Goal: Task Accomplishment & Management: Manage account settings

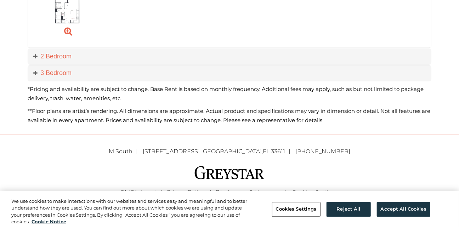
scroll to position [516, 0]
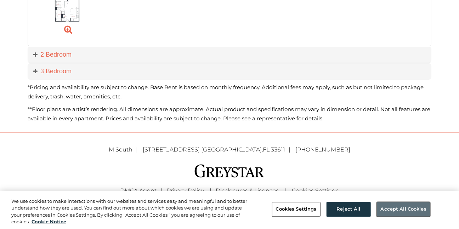
click at [388, 214] on button "Accept All Cookies" at bounding box center [403, 209] width 53 height 15
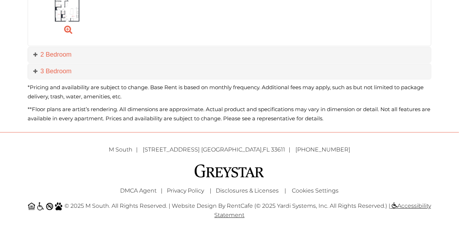
scroll to position [0, 0]
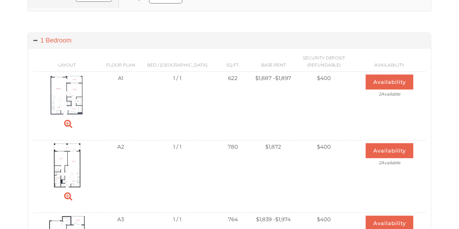
scroll to position [240, 0]
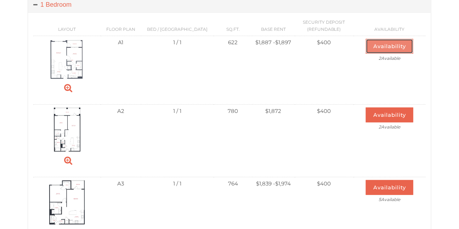
click at [393, 46] on button "Availability" at bounding box center [389, 46] width 47 height 15
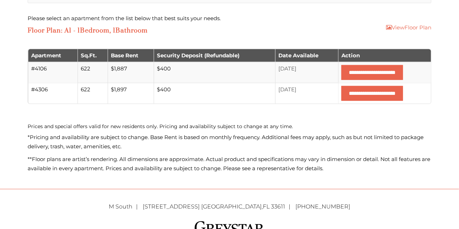
scroll to position [245, 0]
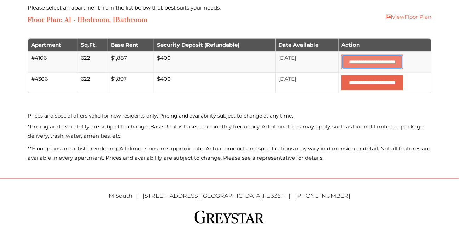
click at [353, 60] on input "**********" at bounding box center [372, 62] width 62 height 15
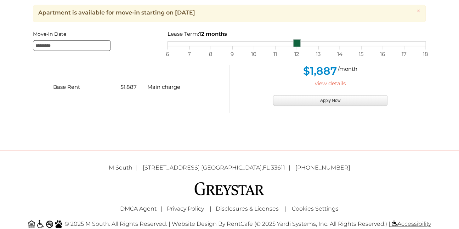
scroll to position [227, 0]
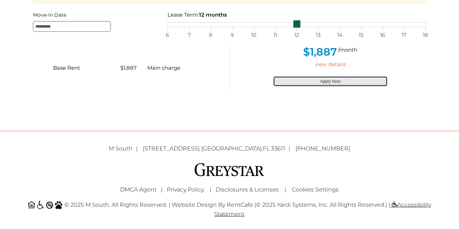
click at [321, 78] on button "Apply Now" at bounding box center [330, 81] width 115 height 11
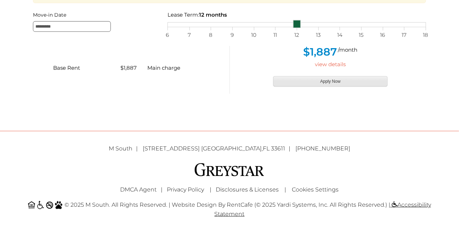
type input "**********"
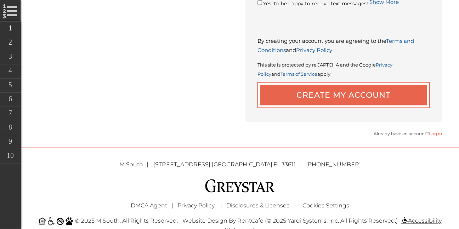
scroll to position [407, 0]
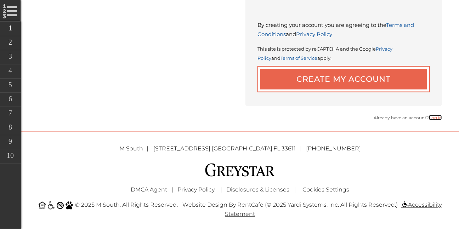
click at [433, 116] on link "Log in" at bounding box center [435, 117] width 13 height 5
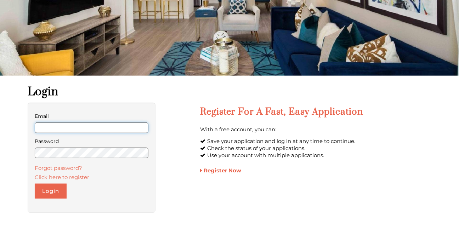
scroll to position [90, 0]
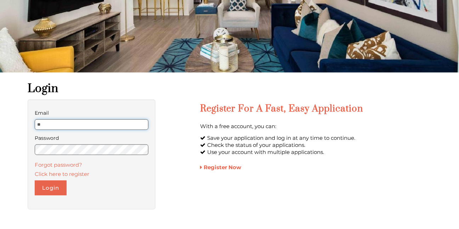
type input "**********"
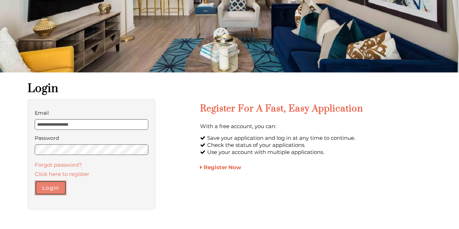
click at [44, 186] on button "Login" at bounding box center [51, 188] width 32 height 15
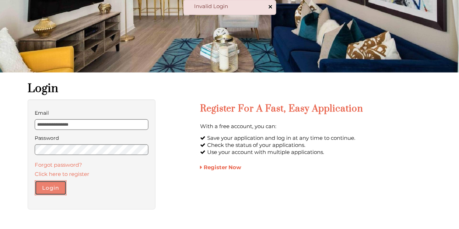
click at [48, 186] on button "Login" at bounding box center [51, 188] width 32 height 15
click at [8, 139] on html "**********" at bounding box center [229, 24] width 459 height 229
click at [131, 190] on form "**********" at bounding box center [92, 151] width 114 height 87
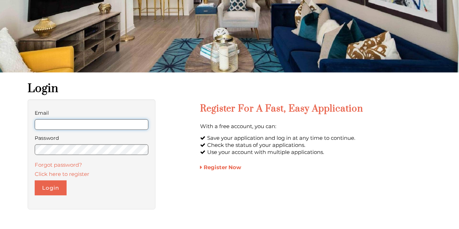
click at [47, 128] on input "Email" at bounding box center [92, 124] width 114 height 11
type input "**********"
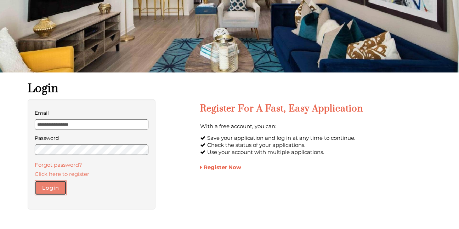
click at [45, 186] on button "Login" at bounding box center [51, 188] width 32 height 15
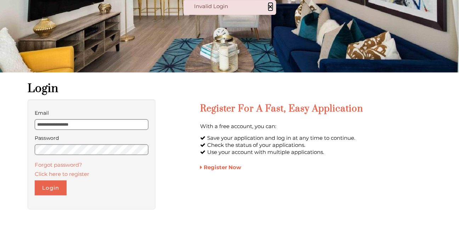
click at [269, 4] on button "×" at bounding box center [270, 6] width 4 height 7
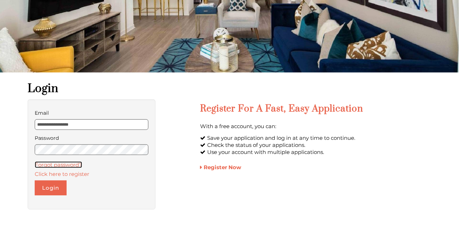
click at [53, 165] on link "Forgot password?" at bounding box center [58, 164] width 47 height 7
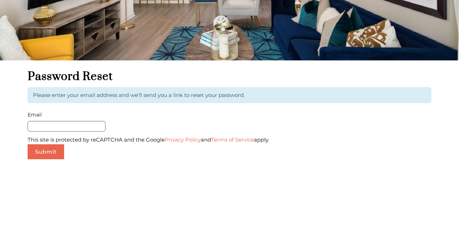
scroll to position [105, 0]
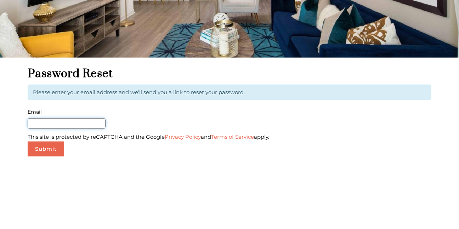
click at [40, 121] on input "Email" at bounding box center [67, 123] width 78 height 11
type input "**********"
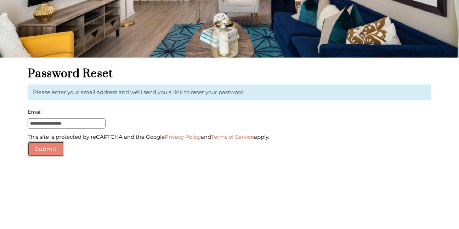
click at [54, 149] on button "Submit" at bounding box center [46, 149] width 36 height 15
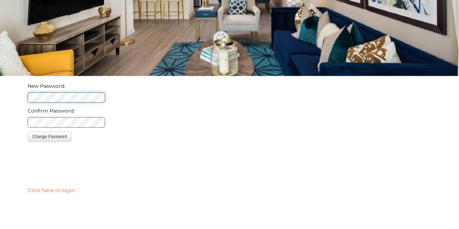
scroll to position [87, 0]
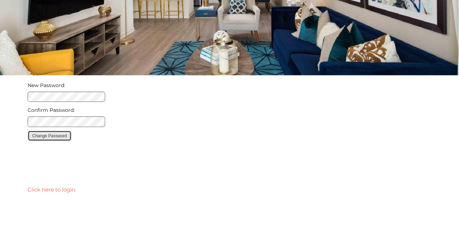
click at [59, 137] on button "Change Password" at bounding box center [50, 136] width 44 height 11
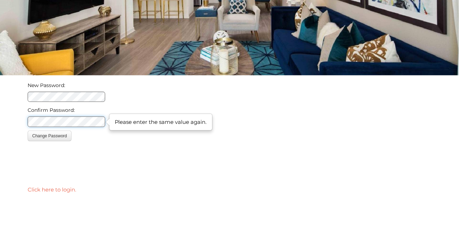
click at [0, 106] on html "Skip Navigation Call us : [PHONE_NUMBER] New Password: Confirm Password: [SECUR…" at bounding box center [229, 27] width 459 height 229
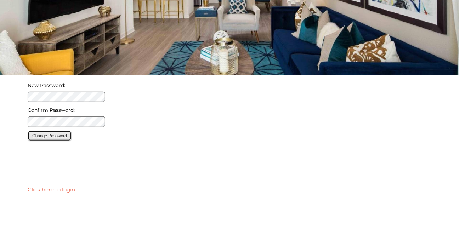
click at [47, 138] on button "Change Password" at bounding box center [50, 136] width 44 height 11
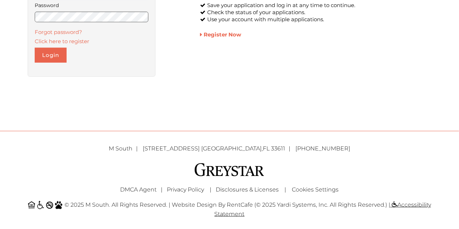
scroll to position [100, 0]
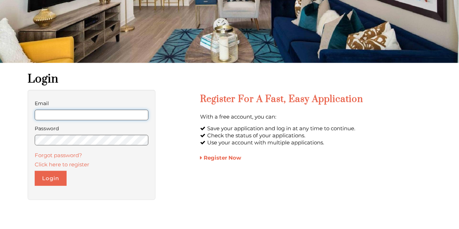
click at [53, 114] on input "Email" at bounding box center [92, 115] width 114 height 11
type input "**********"
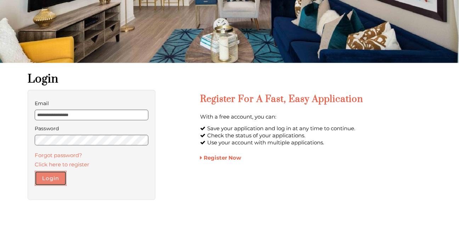
click at [56, 177] on button "Login" at bounding box center [51, 178] width 32 height 15
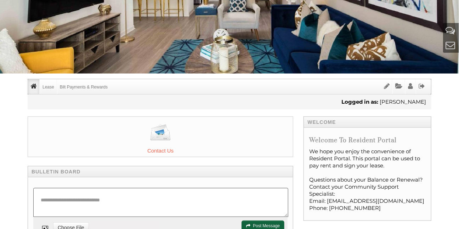
scroll to position [80, 0]
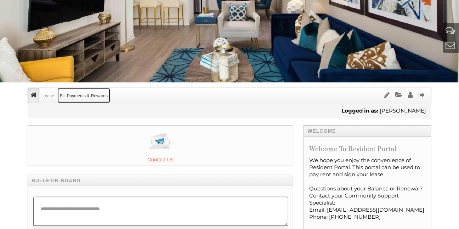
click at [65, 94] on link "Bilt Payments & Rewards" at bounding box center [83, 95] width 53 height 15
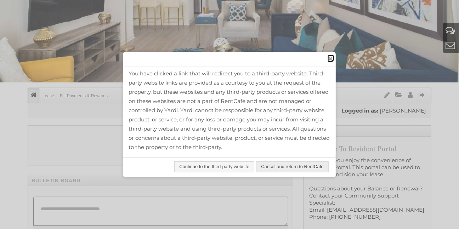
click at [330, 62] on span "close" at bounding box center [331, 58] width 6 height 7
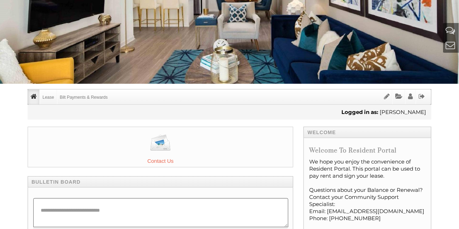
scroll to position [89, 0]
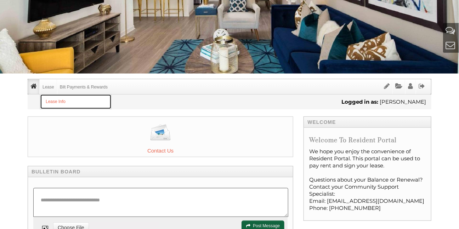
click at [50, 103] on link "Lease Info" at bounding box center [75, 102] width 71 height 15
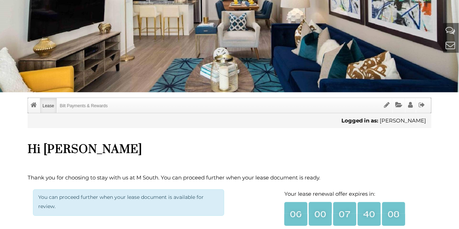
scroll to position [68, 0]
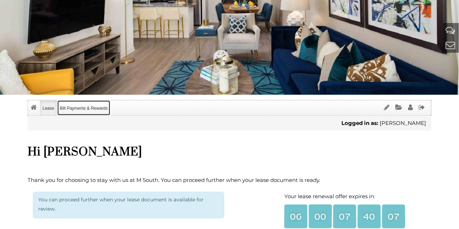
click at [73, 107] on link "Bilt Payments & Rewards" at bounding box center [83, 108] width 53 height 15
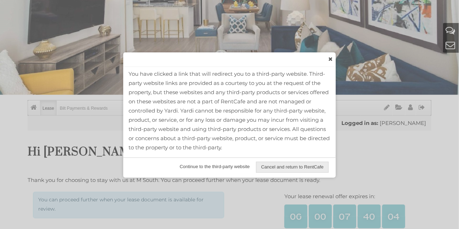
click at [233, 168] on span "Continue to the third-party website" at bounding box center [214, 167] width 79 height 10
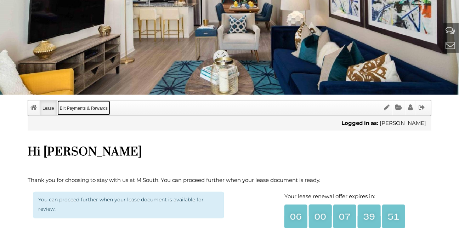
click at [81, 106] on link "Bilt Payments & Rewards" at bounding box center [83, 108] width 53 height 15
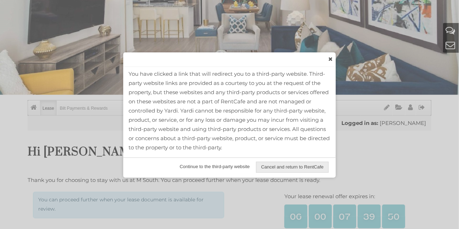
click at [232, 167] on span "Continue to the third-party website" at bounding box center [214, 167] width 79 height 10
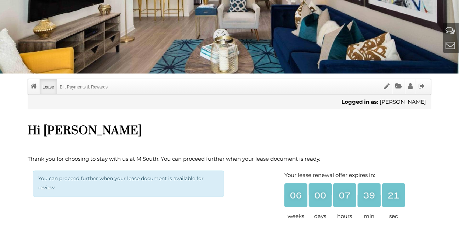
scroll to position [89, 0]
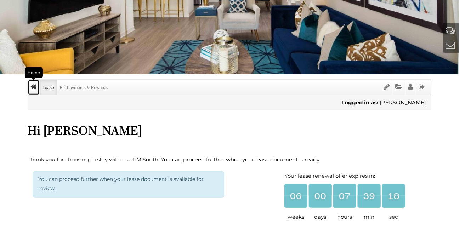
click at [32, 87] on icon "Home" at bounding box center [33, 87] width 6 height 7
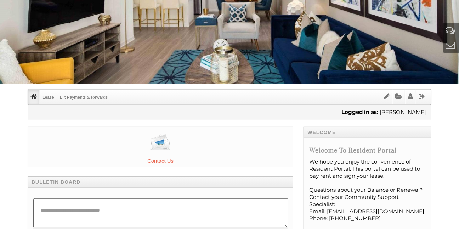
scroll to position [75, 0]
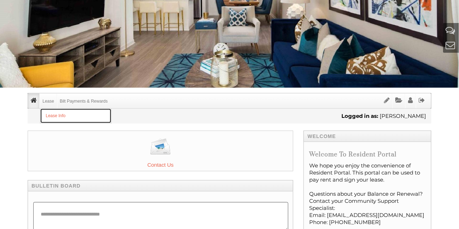
click at [51, 115] on link "Lease Info" at bounding box center [75, 116] width 71 height 15
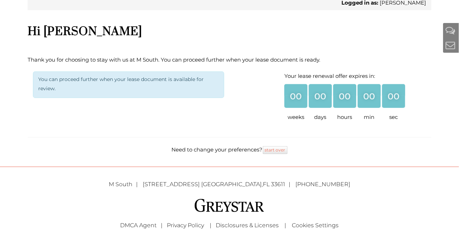
scroll to position [189, 0]
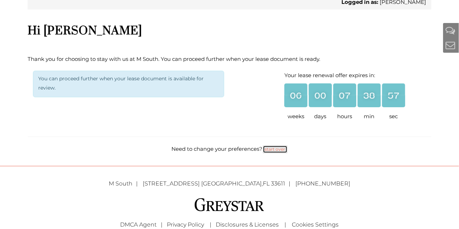
click at [275, 148] on link "start over" at bounding box center [275, 150] width 25 height 8
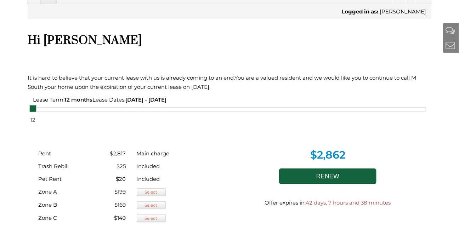
scroll to position [0, 0]
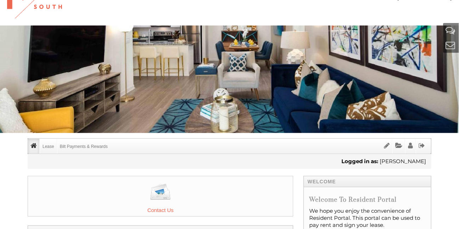
scroll to position [15, 0]
